Goal: Task Accomplishment & Management: Use online tool/utility

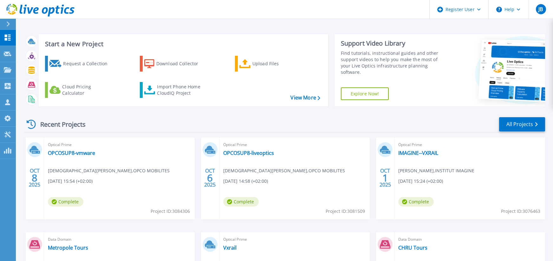
scroll to position [32, 0]
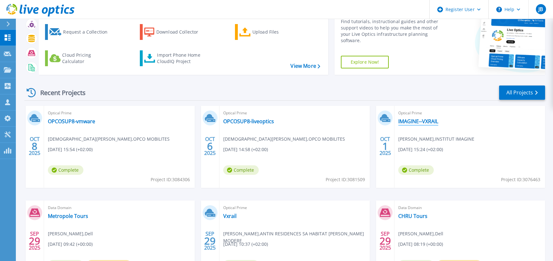
click at [419, 121] on link "IMAGINE--VXRAIL" at bounding box center [418, 121] width 40 height 6
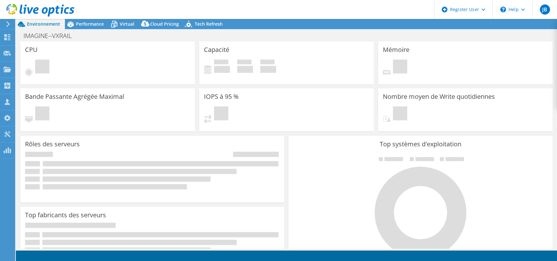
select select "USD"
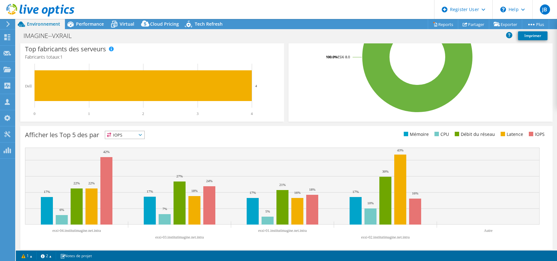
scroll to position [162, 0]
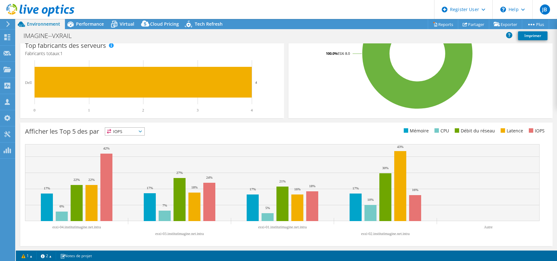
click at [143, 132] on span "IOPS" at bounding box center [124, 132] width 39 height 8
click at [140, 147] on li "Mémoire" at bounding box center [124, 148] width 39 height 9
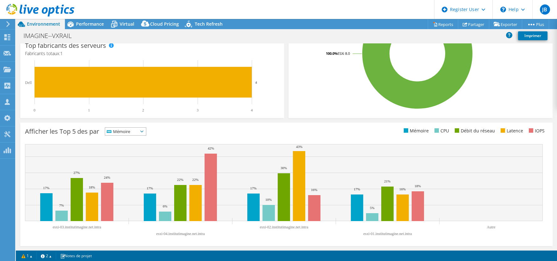
click at [144, 132] on icon at bounding box center [141, 132] width 3 height 2
click at [127, 174] on li "Latence" at bounding box center [125, 175] width 41 height 9
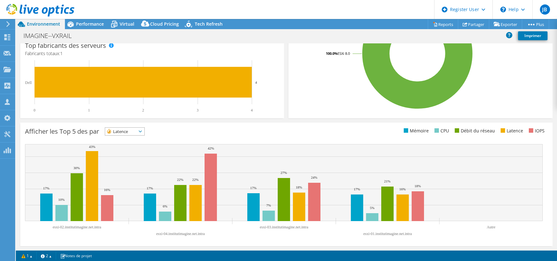
click at [144, 131] on span "Latence" at bounding box center [124, 132] width 39 height 8
click at [124, 131] on span "Latence" at bounding box center [120, 132] width 31 height 8
click at [137, 130] on span "Latence" at bounding box center [120, 132] width 31 height 8
click at [122, 156] on li "CPU" at bounding box center [124, 157] width 39 height 9
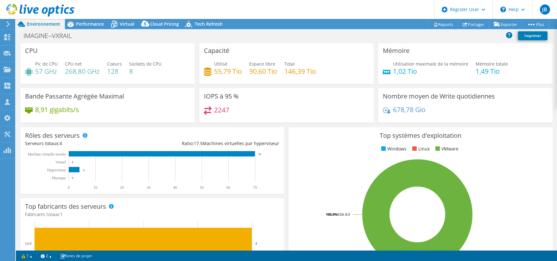
scroll to position [0, 0]
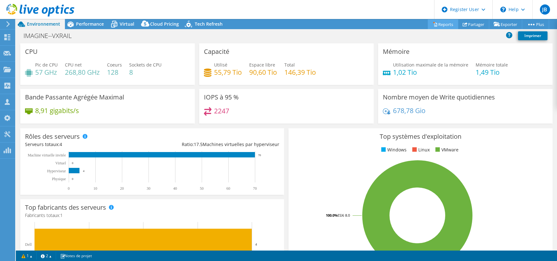
click at [442, 22] on link "Reports" at bounding box center [443, 24] width 30 height 10
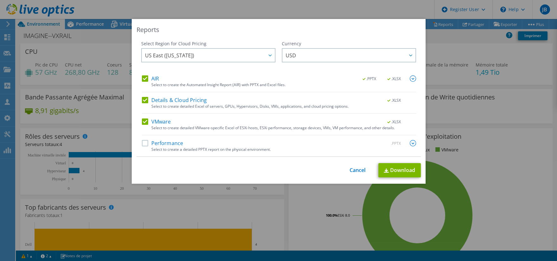
click at [144, 143] on label "Performance" at bounding box center [163, 143] width 42 height 6
click at [0, 0] on input "Performance" at bounding box center [0, 0] width 0 height 0
click at [344, 55] on span "USD" at bounding box center [351, 55] width 130 height 13
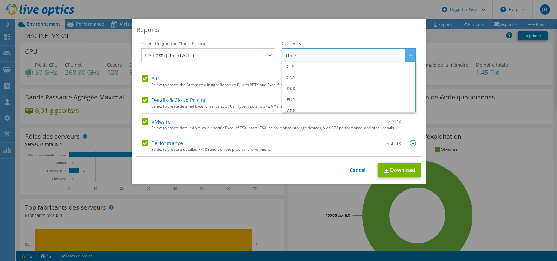
scroll to position [63, 0]
click at [307, 93] on li "EUR" at bounding box center [349, 94] width 131 height 11
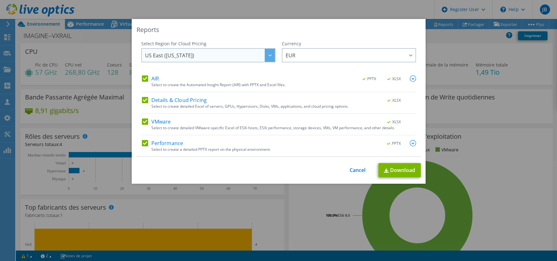
click at [163, 55] on span "US East ([US_STATE])" at bounding box center [169, 57] width 49 height 10
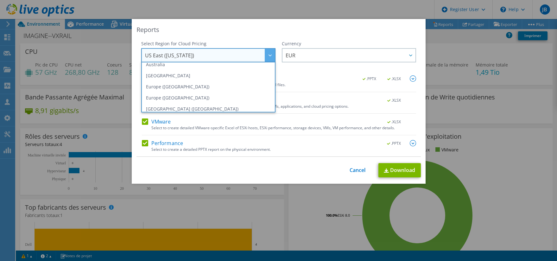
scroll to position [86, 0]
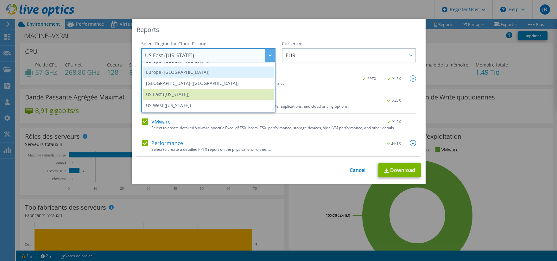
click at [180, 73] on li "Europe ([GEOGRAPHIC_DATA])" at bounding box center [208, 72] width 131 height 11
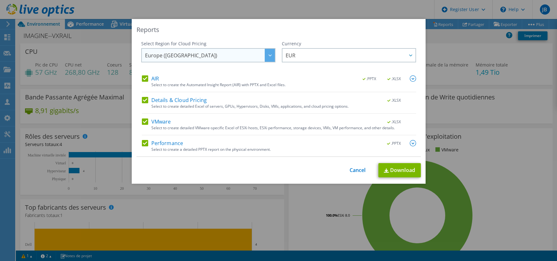
click at [194, 56] on span "Europe ([GEOGRAPHIC_DATA])" at bounding box center [210, 55] width 130 height 13
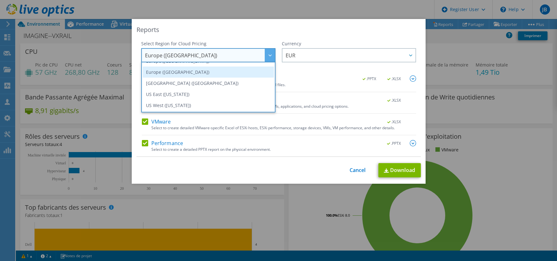
click at [190, 71] on li "Europe ([GEOGRAPHIC_DATA])" at bounding box center [208, 72] width 131 height 11
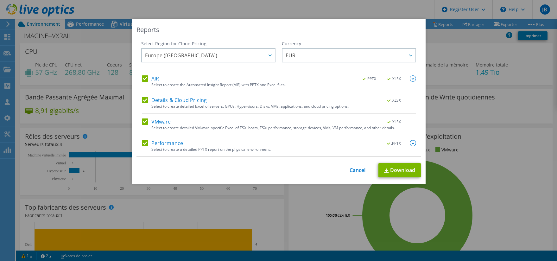
click at [310, 80] on div "AIR .PPTX .XLSX" at bounding box center [279, 78] width 274 height 7
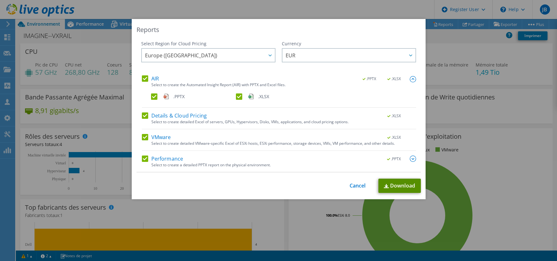
click at [400, 189] on link "Download" at bounding box center [400, 186] width 42 height 14
drag, startPoint x: 529, startPoint y: 195, endPoint x: 521, endPoint y: 166, distance: 29.7
click at [529, 195] on div "Reports Select Region for Cloud Pricing Asia Pacific (Hong Kong) Asia Pacific (…" at bounding box center [278, 130] width 557 height 223
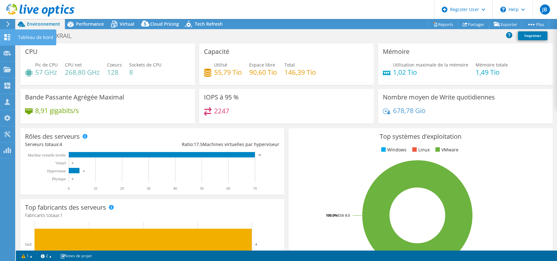
click at [7, 38] on icon at bounding box center [7, 37] width 8 height 6
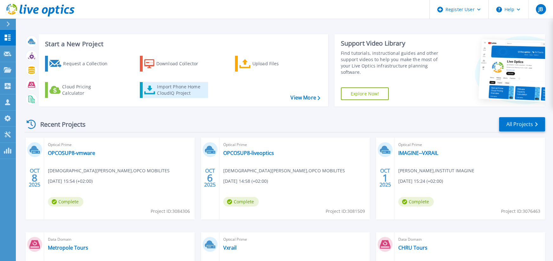
click at [169, 88] on div "Import Phone Home CloudIQ Project" at bounding box center [181, 90] width 49 height 13
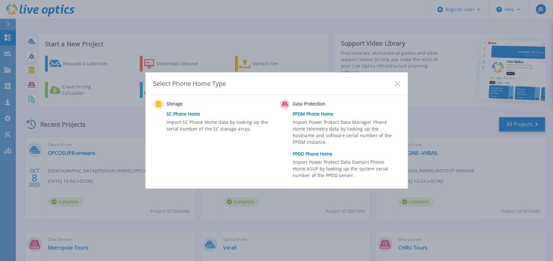
click at [312, 154] on link "PPDD Phone Home" at bounding box center [347, 154] width 110 height 10
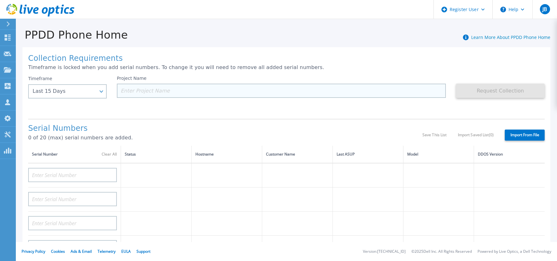
click at [151, 90] on input at bounding box center [281, 91] width 329 height 14
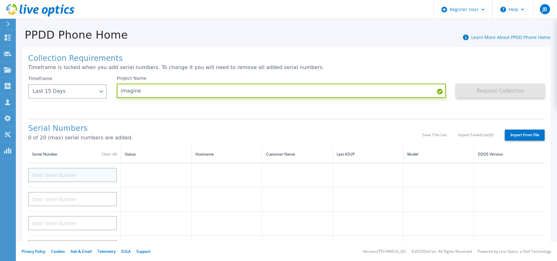
type input "imagine"
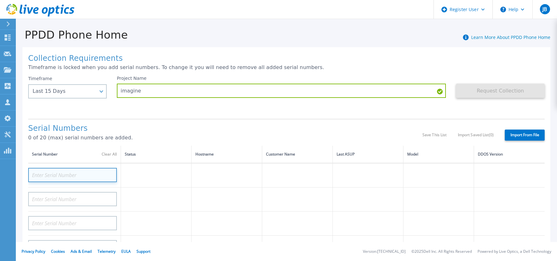
click at [75, 174] on input at bounding box center [72, 175] width 89 height 14
paste input "671117343"
type input "671117343"
drag, startPoint x: 66, startPoint y: 171, endPoint x: -15, endPoint y: 174, distance: 81.5
click at [0, 174] on html "Register User Help JB Utilisateur Dell JeanMarc Brudy JeanMarc.Brudy@dell.com D…" at bounding box center [278, 130] width 557 height 261
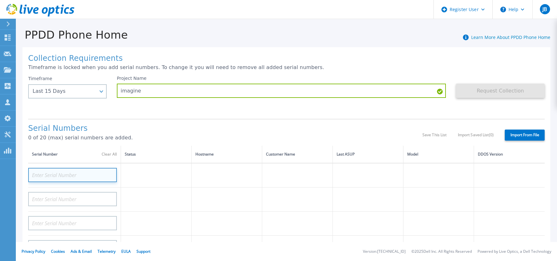
paste input "91QNS53"
type input "91QNS53"
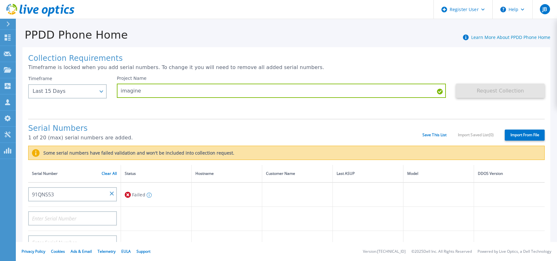
click at [69, 187] on div "91QNS53" at bounding box center [72, 192] width 89 height 19
drag, startPoint x: 85, startPoint y: 193, endPoint x: 14, endPoint y: 202, distance: 71.2
click at [14, 202] on div "Dashboard Dashboard Request Capture Request Capture Projects Projects Search Pr…" at bounding box center [278, 130] width 557 height 261
drag, startPoint x: 14, startPoint y: 202, endPoint x: 84, endPoint y: 203, distance: 69.7
click at [84, 203] on td "91QNS53" at bounding box center [74, 194] width 93 height 24
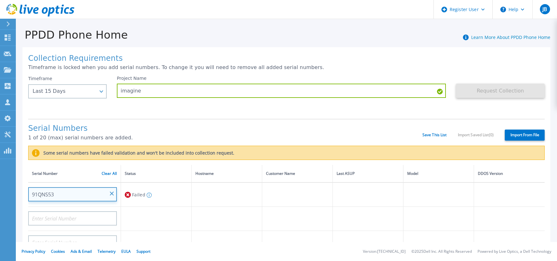
drag, startPoint x: 59, startPoint y: 195, endPoint x: 16, endPoint y: 191, distance: 43.3
click at [16, 191] on div "Dashboard Dashboard Request Capture Request Capture Projects Projects Search Pr…" at bounding box center [278, 130] width 557 height 261
click at [65, 197] on input "91QNS53" at bounding box center [72, 194] width 89 height 14
click at [58, 190] on input "91QNS53" at bounding box center [72, 194] width 89 height 14
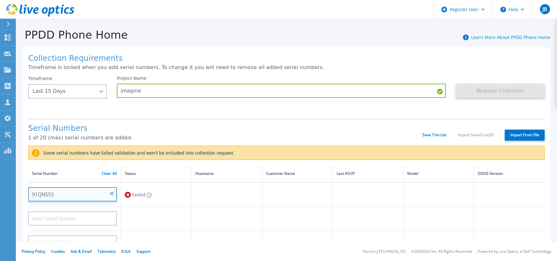
drag, startPoint x: 58, startPoint y: 190, endPoint x: 109, endPoint y: 192, distance: 51.1
click at [109, 192] on input "91QNS53" at bounding box center [72, 194] width 89 height 14
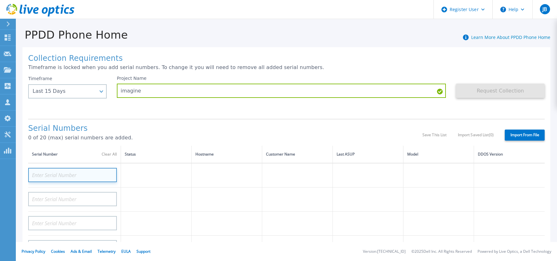
click at [56, 176] on input at bounding box center [72, 175] width 89 height 14
paste input "CN0J0T3GLOG0"
type input "CN0J0T3GLOG0"
drag, startPoint x: 80, startPoint y: 174, endPoint x: 16, endPoint y: 178, distance: 63.8
click at [16, 178] on div "Collection Requirements Timeframe is locked when you add serial numbers. To cha…" at bounding box center [286, 223] width 541 height 364
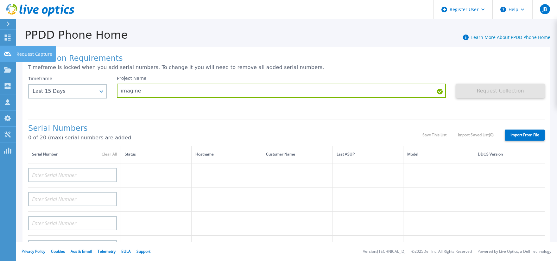
click at [9, 53] on icon at bounding box center [8, 54] width 8 height 5
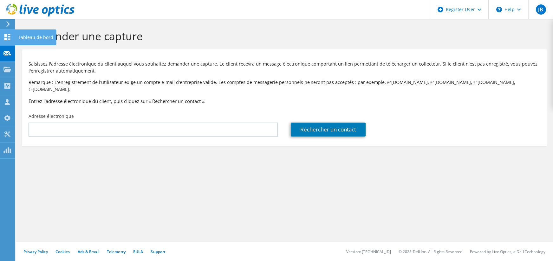
click at [8, 39] on icon at bounding box center [7, 37] width 8 height 6
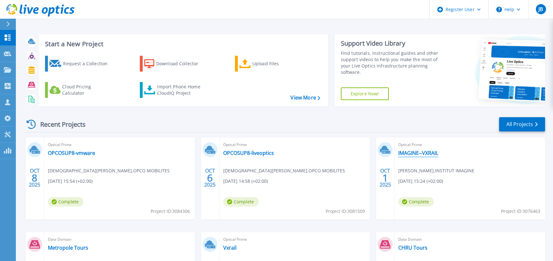
click at [413, 153] on link "IMAGINE--VXRAIL" at bounding box center [418, 153] width 40 height 6
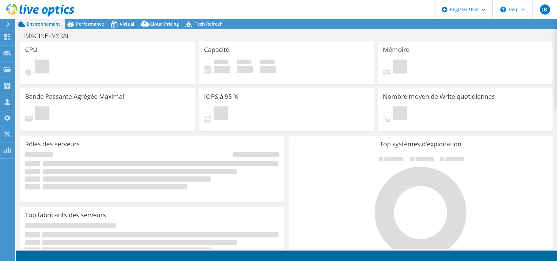
select select "EULondon"
select select "EUR"
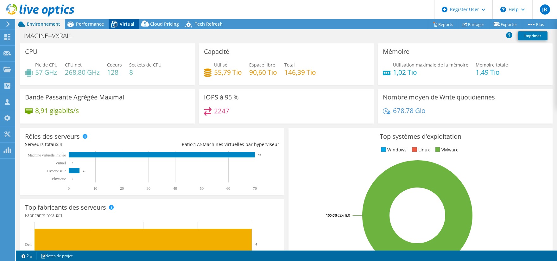
click at [123, 22] on span "Virtual" at bounding box center [127, 24] width 15 height 6
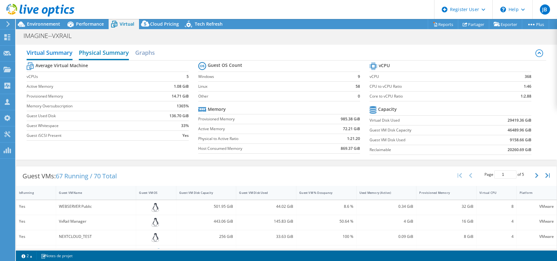
click at [104, 55] on h2 "Physical Summary" at bounding box center [104, 53] width 50 height 14
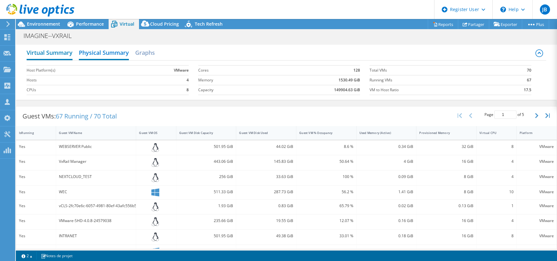
click at [41, 53] on h2 "Virtual Summary" at bounding box center [50, 53] width 46 height 14
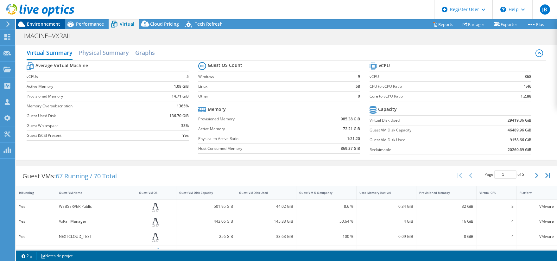
click at [36, 27] on span "Environnement" at bounding box center [43, 24] width 33 height 6
